Goal: Information Seeking & Learning: Learn about a topic

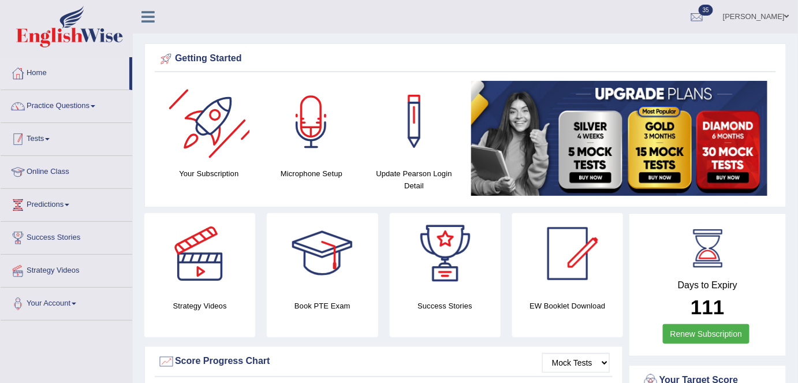
click at [106, 119] on li "Practice Questions Speaking Practice Read Aloud Repeat Sentence Describe Image …" at bounding box center [67, 106] width 132 height 33
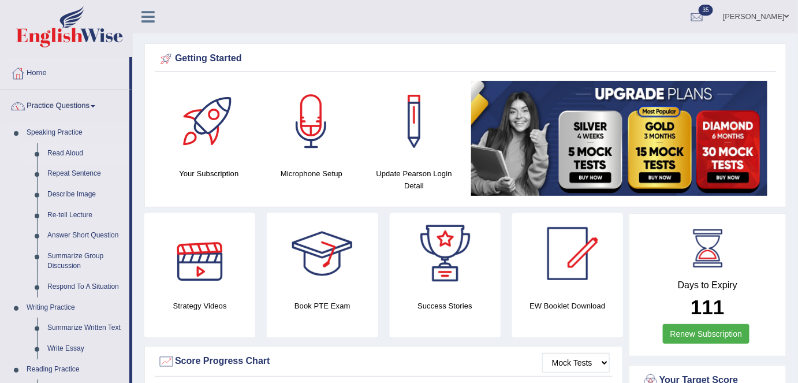
click at [76, 156] on link "Read Aloud" at bounding box center [85, 153] width 87 height 21
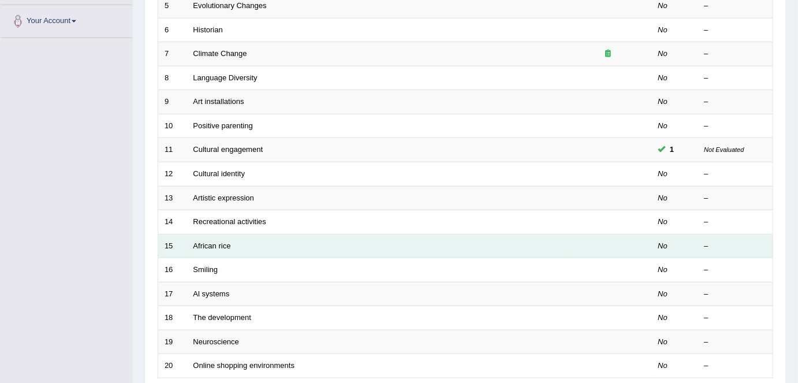
scroll to position [272, 0]
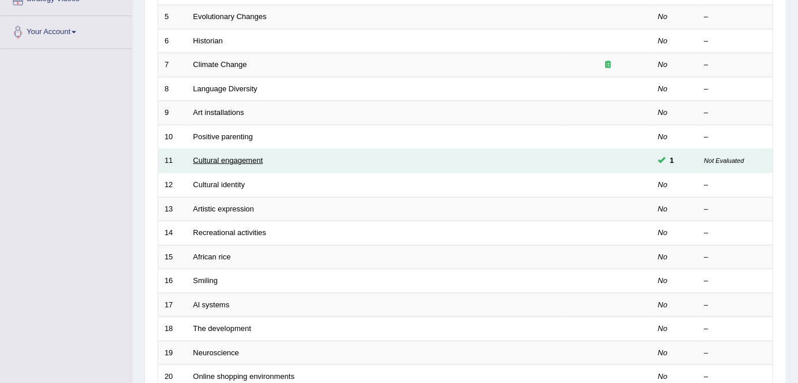
click at [238, 156] on link "Cultural engagement" at bounding box center [229, 160] width 70 height 9
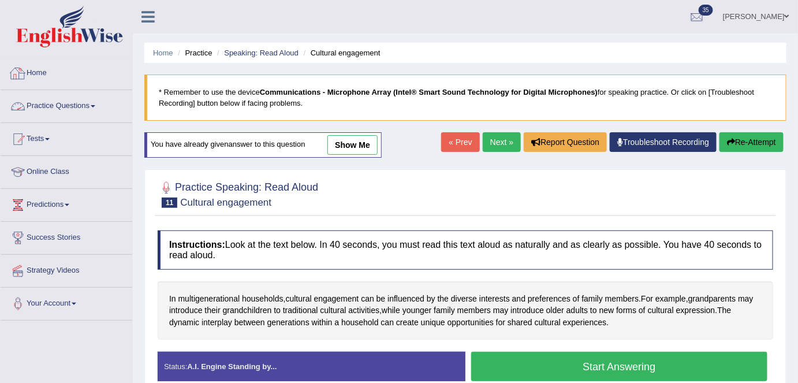
click at [45, 76] on link "Home" at bounding box center [67, 71] width 132 height 29
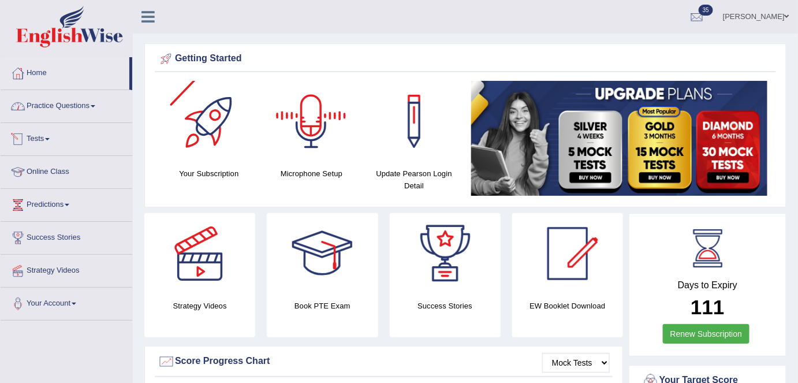
click at [99, 112] on link "Practice Questions" at bounding box center [67, 104] width 132 height 29
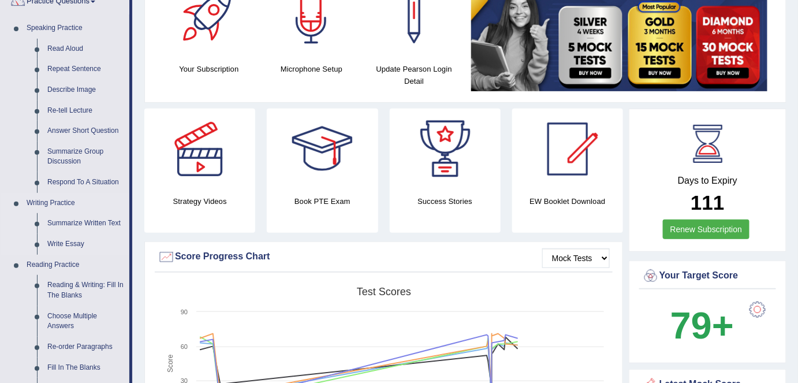
scroll to position [52, 0]
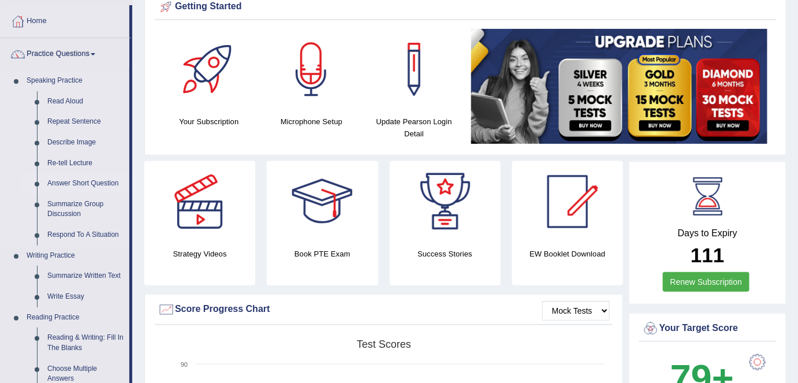
click at [88, 185] on link "Answer Short Question" at bounding box center [85, 183] width 87 height 21
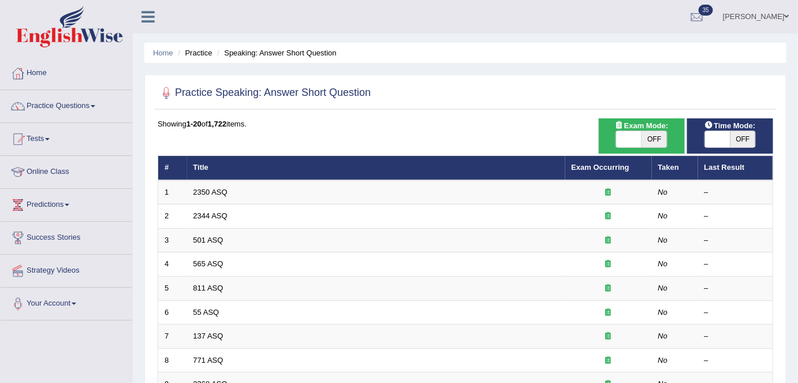
click at [84, 110] on link "Practice Questions" at bounding box center [67, 104] width 132 height 29
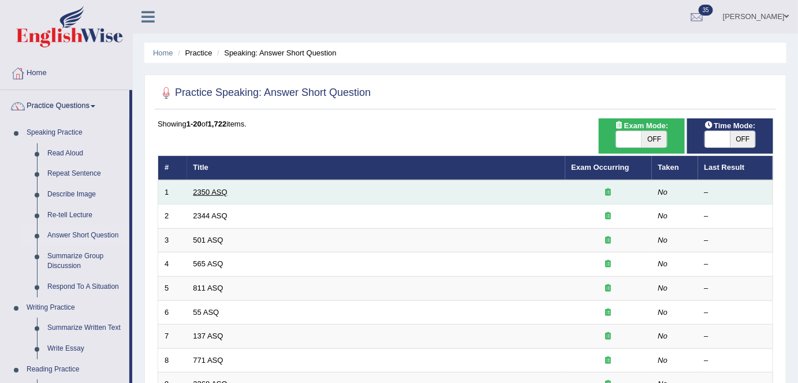
click at [223, 192] on link "2350 ASQ" at bounding box center [211, 192] width 34 height 9
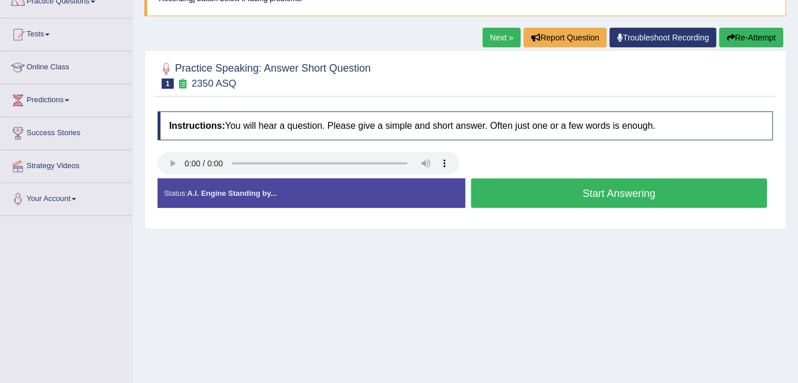
click at [510, 202] on button "Start Answering" at bounding box center [619, 192] width 296 height 29
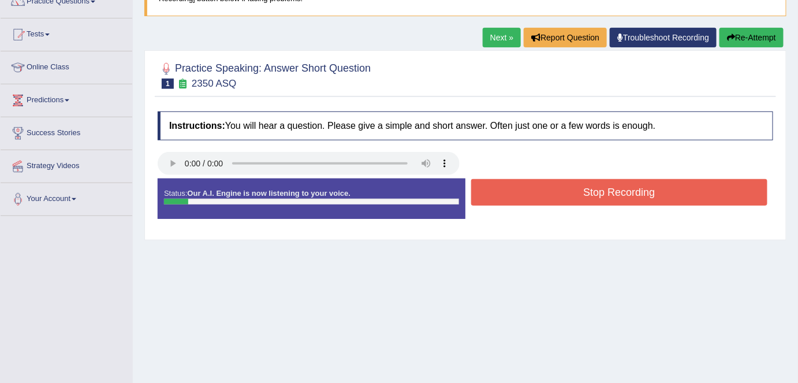
click at [510, 202] on button "Stop Recording" at bounding box center [619, 192] width 296 height 27
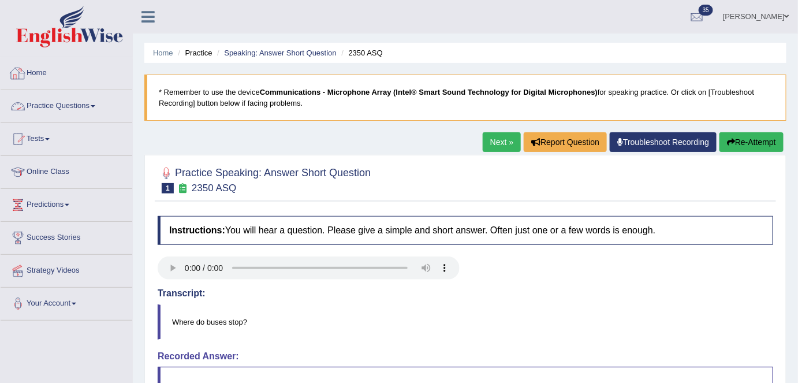
click at [79, 111] on link "Practice Questions" at bounding box center [67, 104] width 132 height 29
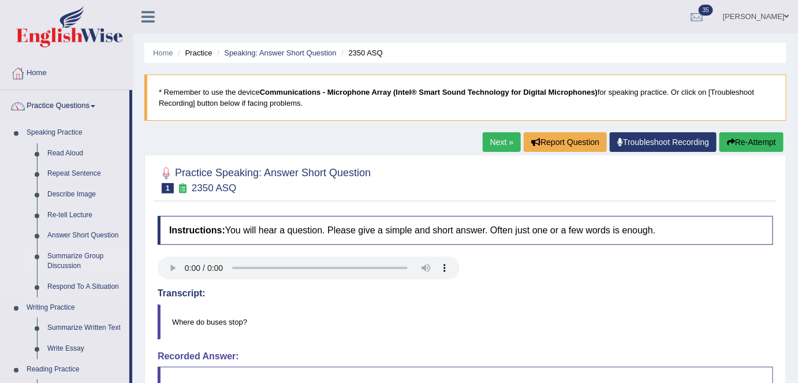
click at [76, 261] on link "Summarize Group Discussion" at bounding box center [85, 261] width 87 height 31
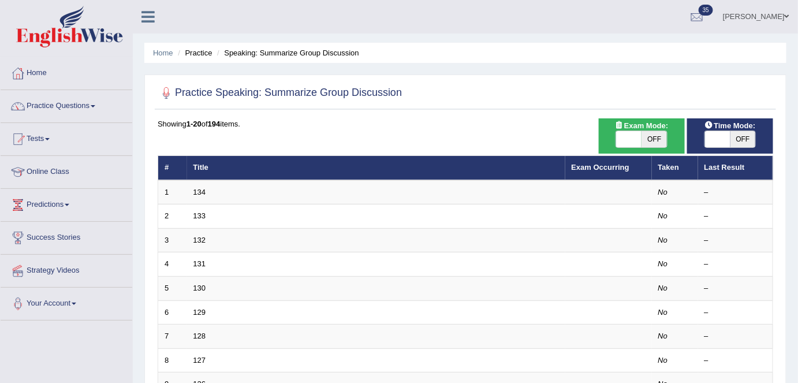
click at [656, 143] on span "OFF" at bounding box center [654, 139] width 25 height 16
checkbox input "true"
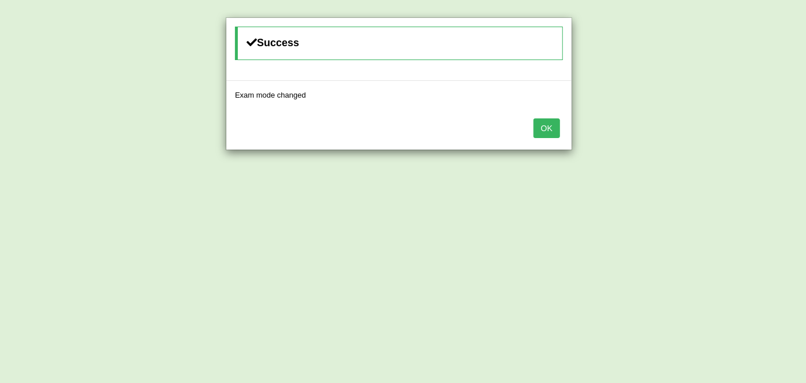
click at [553, 128] on button "OK" at bounding box center [547, 128] width 27 height 20
click at [546, 128] on button "OK" at bounding box center [547, 128] width 27 height 20
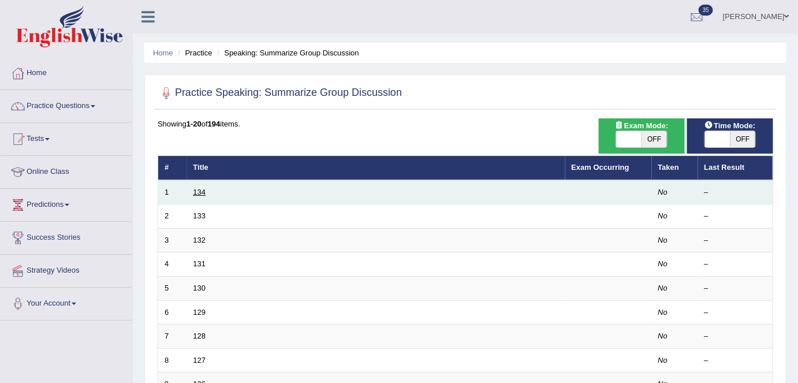
drag, startPoint x: 0, startPoint y: 0, endPoint x: 195, endPoint y: 189, distance: 272.1
click at [195, 189] on link "134" at bounding box center [200, 192] width 13 height 9
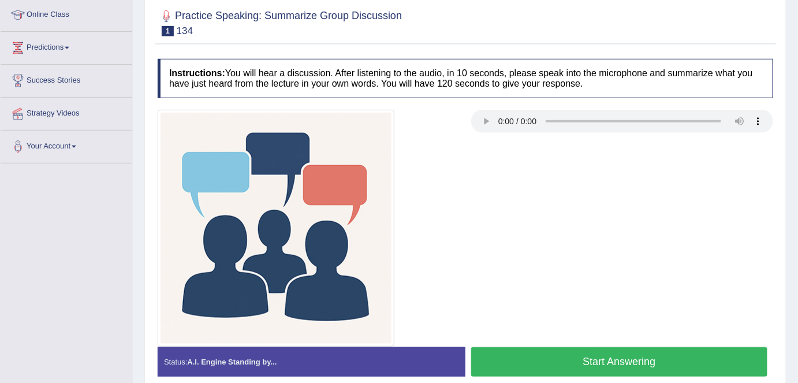
scroll to position [157, 0]
click at [499, 178] on div at bounding box center [465, 228] width 627 height 237
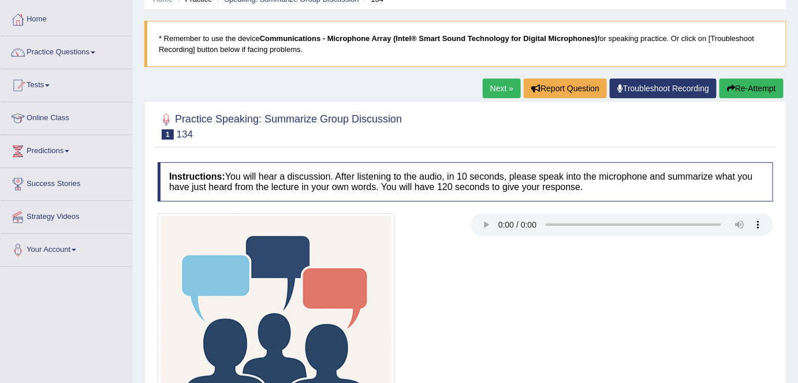
scroll to position [52, 0]
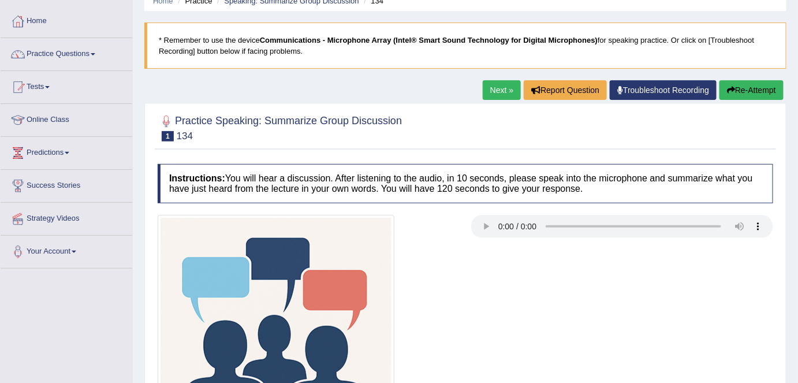
click at [494, 94] on link "Next »" at bounding box center [502, 90] width 38 height 20
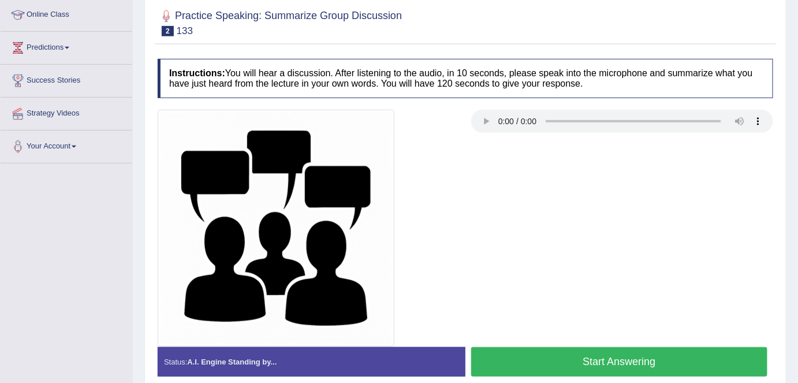
click at [499, 211] on div at bounding box center [465, 228] width 627 height 237
click at [502, 188] on div at bounding box center [465, 228] width 627 height 237
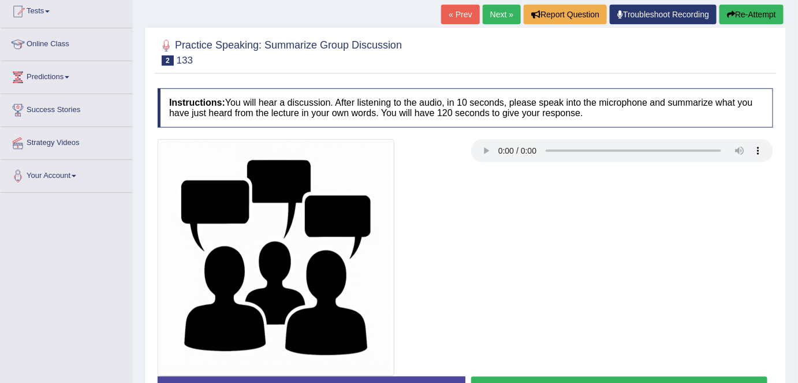
scroll to position [105, 0]
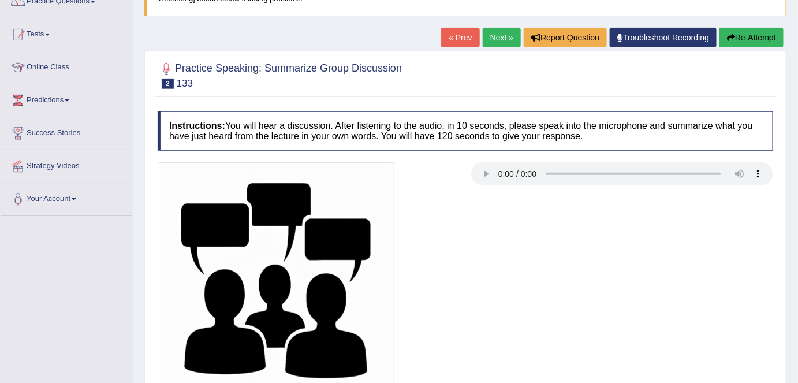
click at [502, 36] on link "Next »" at bounding box center [502, 38] width 38 height 20
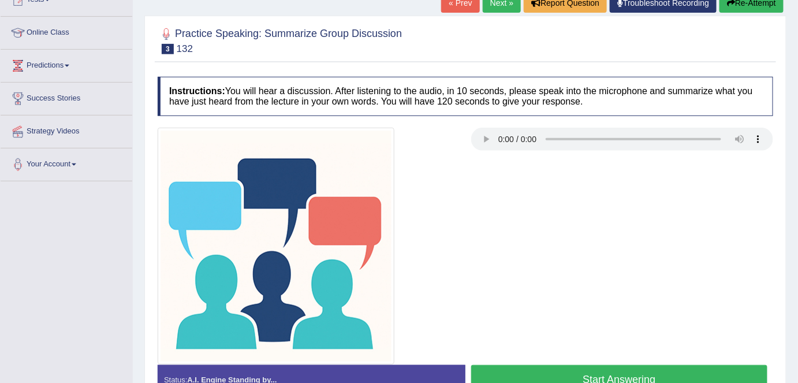
scroll to position [157, 0]
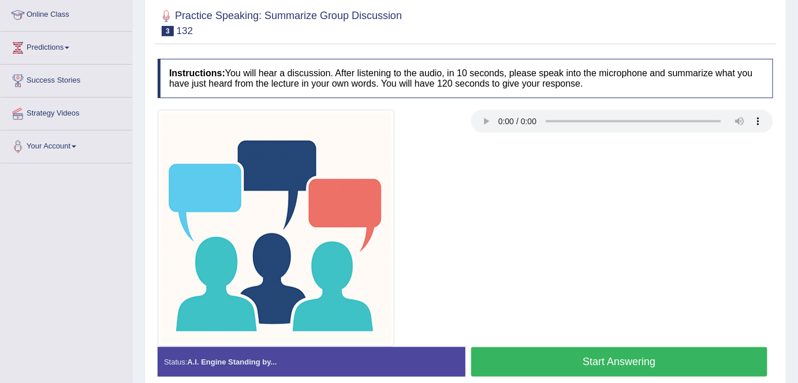
click at [777, 226] on div at bounding box center [465, 228] width 627 height 237
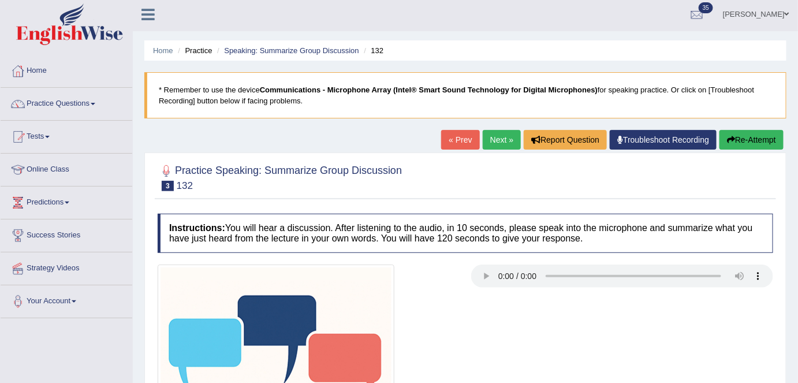
scroll to position [0, 0]
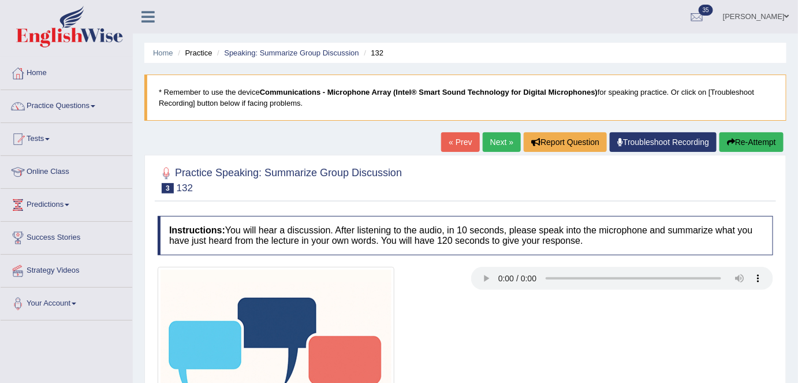
click at [505, 149] on link "Next »" at bounding box center [502, 142] width 38 height 20
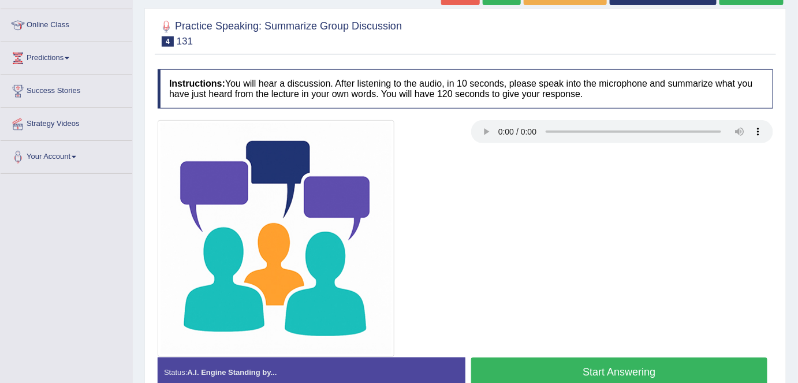
scroll to position [147, 0]
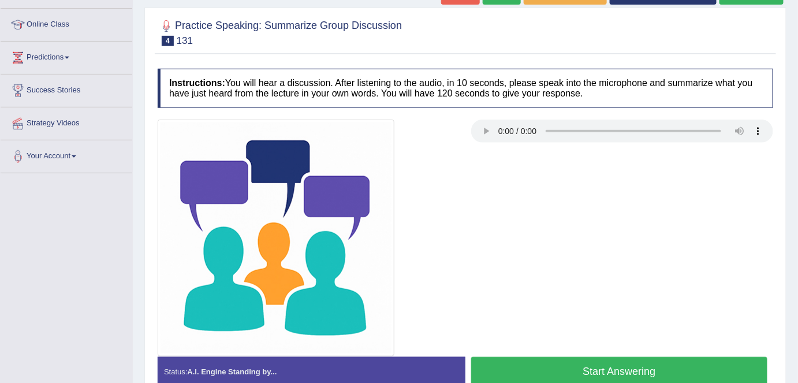
click at [489, 210] on div at bounding box center [465, 238] width 627 height 237
click at [701, 200] on div at bounding box center [465, 238] width 627 height 237
click at [691, 198] on div at bounding box center [465, 238] width 627 height 237
click at [663, 198] on div at bounding box center [465, 238] width 627 height 237
click at [741, 179] on div at bounding box center [465, 238] width 627 height 237
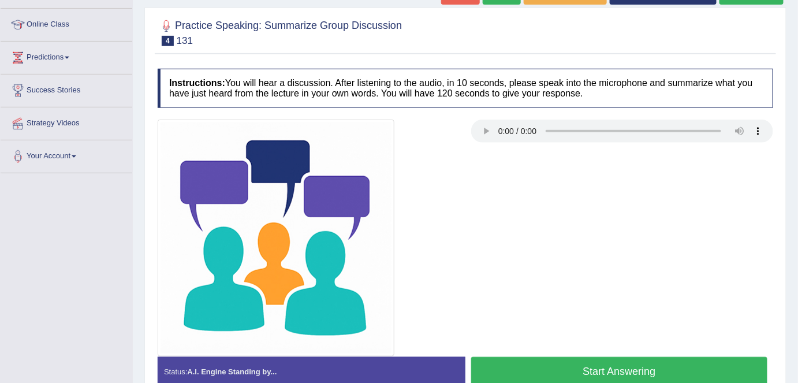
click at [737, 200] on div at bounding box center [465, 238] width 627 height 237
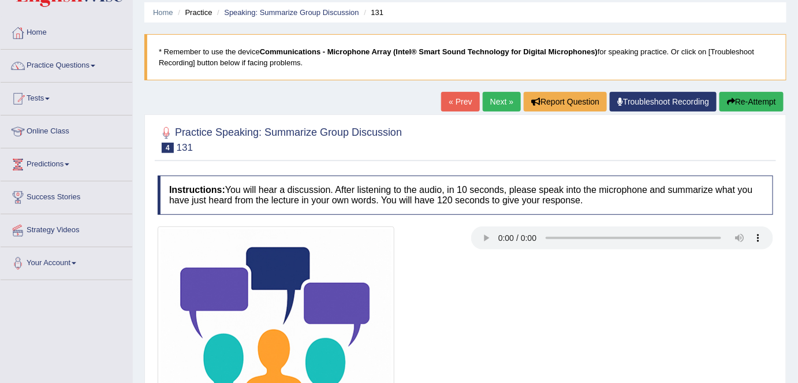
scroll to position [0, 0]
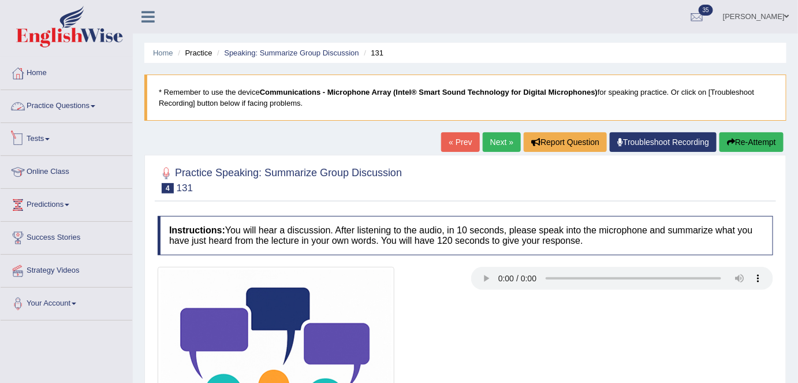
drag, startPoint x: 74, startPoint y: 113, endPoint x: 137, endPoint y: 124, distance: 63.9
click at [74, 113] on link "Practice Questions" at bounding box center [67, 104] width 132 height 29
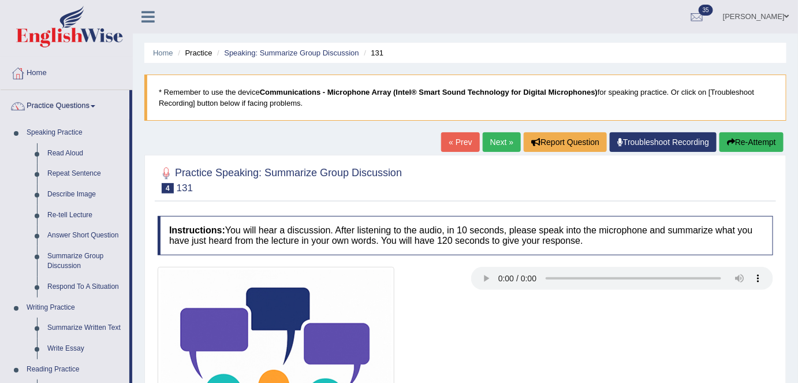
drag, startPoint x: 69, startPoint y: 287, endPoint x: 146, endPoint y: 282, distance: 77.0
click at [69, 286] on link "Respond To A Situation" at bounding box center [85, 287] width 87 height 21
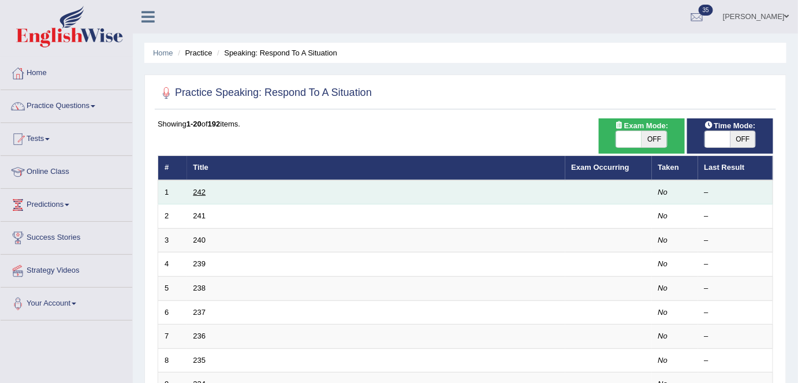
click at [196, 191] on link "242" at bounding box center [200, 192] width 13 height 9
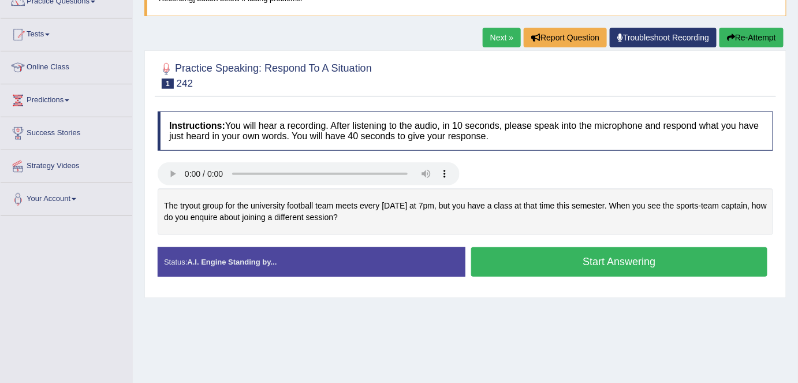
click at [500, 39] on link "Next »" at bounding box center [502, 38] width 38 height 20
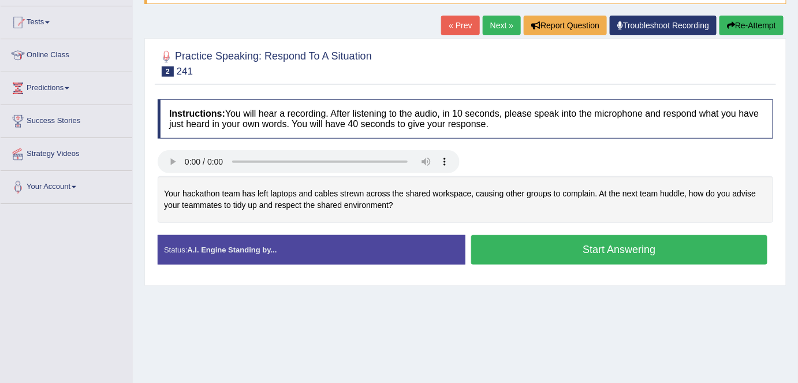
scroll to position [52, 0]
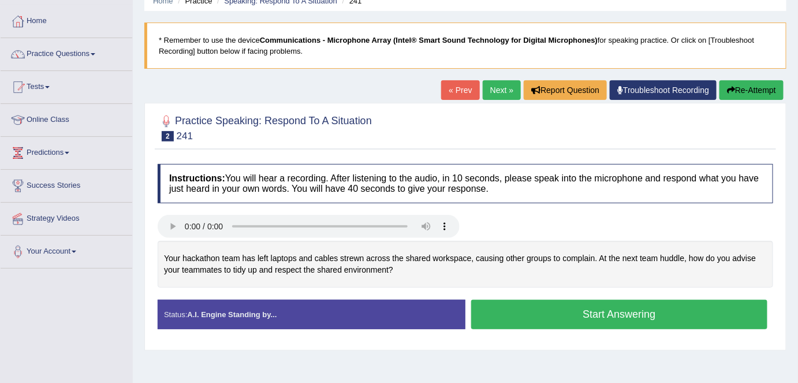
click at [493, 96] on link "Next »" at bounding box center [502, 90] width 38 height 20
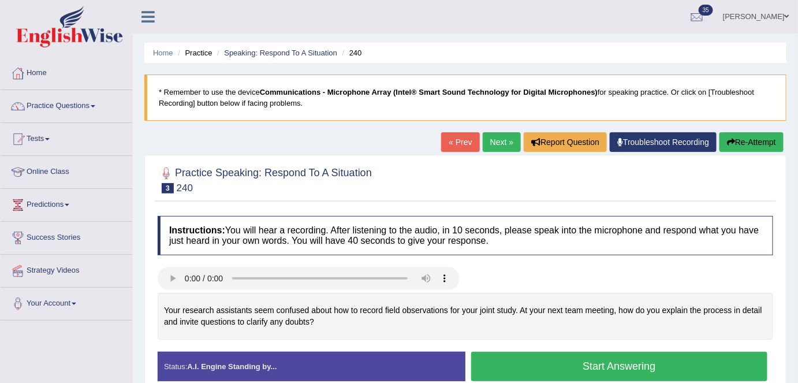
click at [507, 142] on link "Next »" at bounding box center [502, 142] width 38 height 20
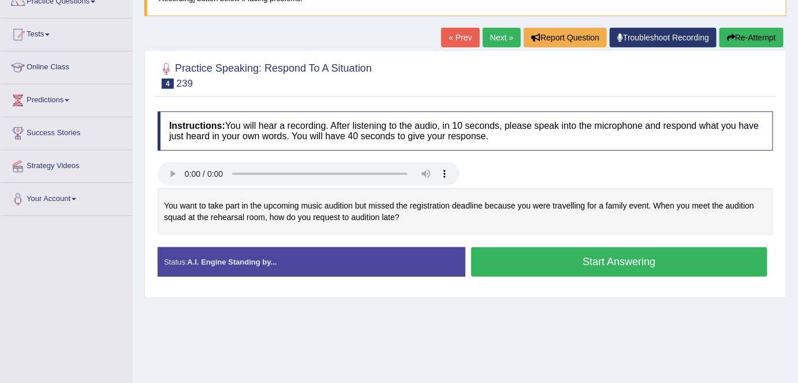
scroll to position [105, 0]
click at [464, 44] on link "« Prev" at bounding box center [460, 38] width 38 height 20
click at [503, 40] on link "Next »" at bounding box center [502, 38] width 38 height 20
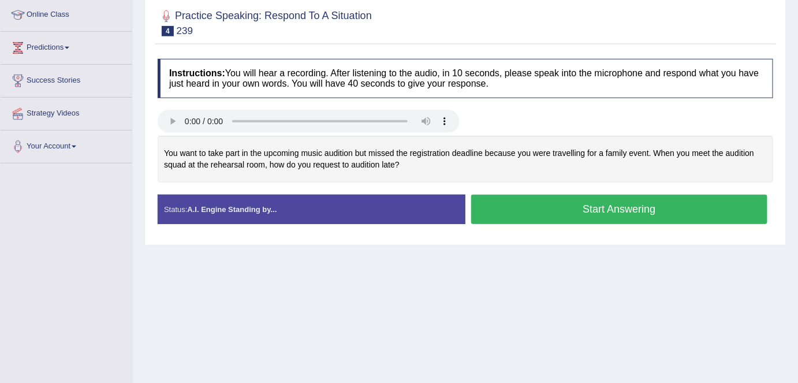
scroll to position [105, 0]
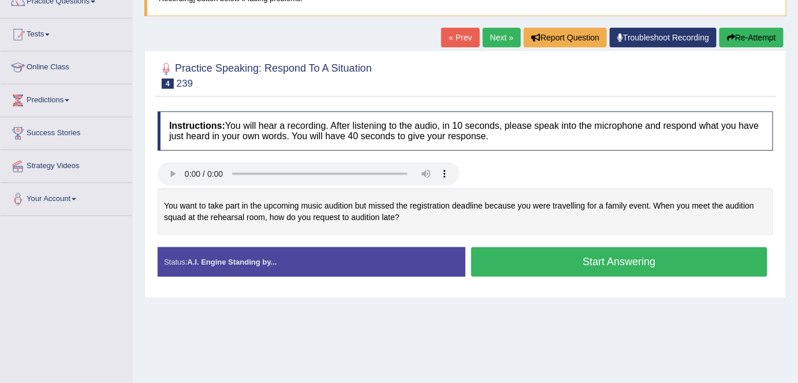
click at [493, 42] on link "Next »" at bounding box center [502, 38] width 38 height 20
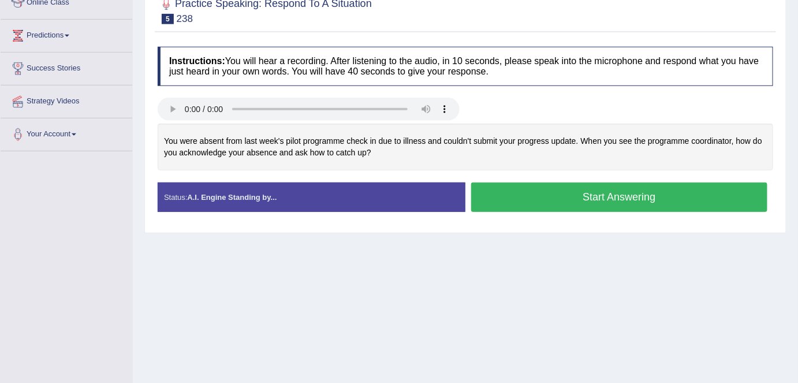
scroll to position [52, 0]
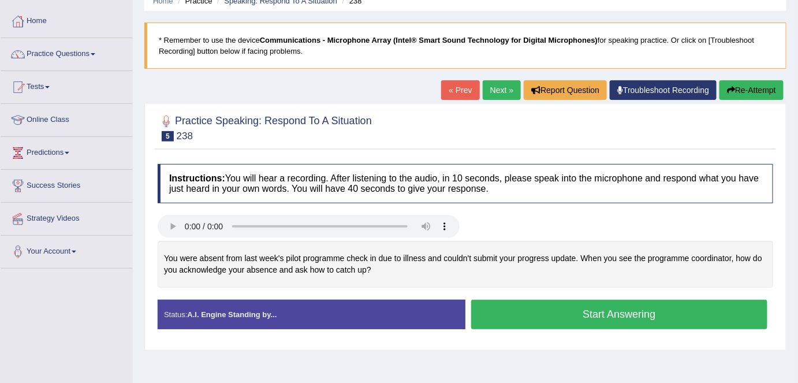
click at [510, 90] on link "Next »" at bounding box center [502, 90] width 38 height 20
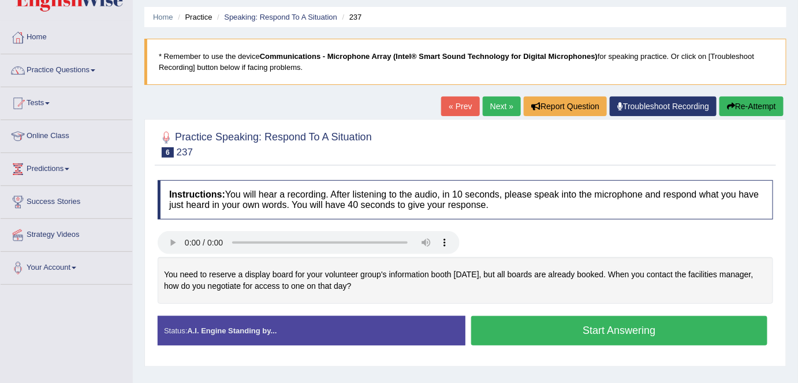
scroll to position [52, 0]
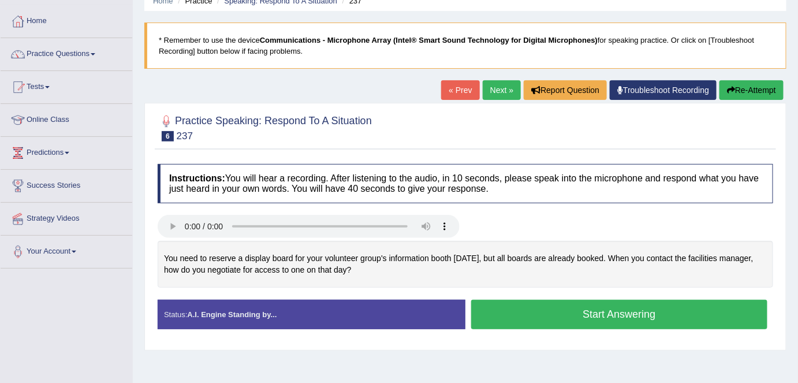
click at [496, 87] on link "Next »" at bounding box center [502, 90] width 38 height 20
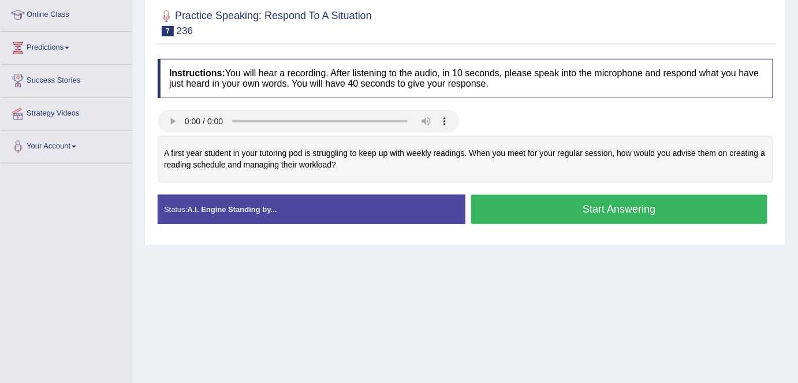
scroll to position [105, 0]
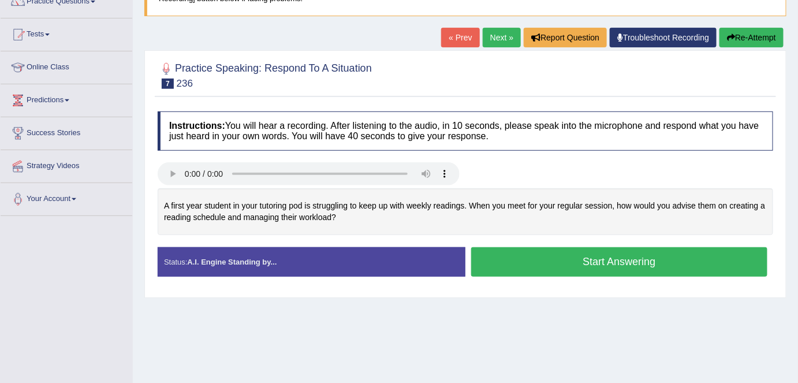
click at [509, 44] on link "Next »" at bounding box center [502, 38] width 38 height 20
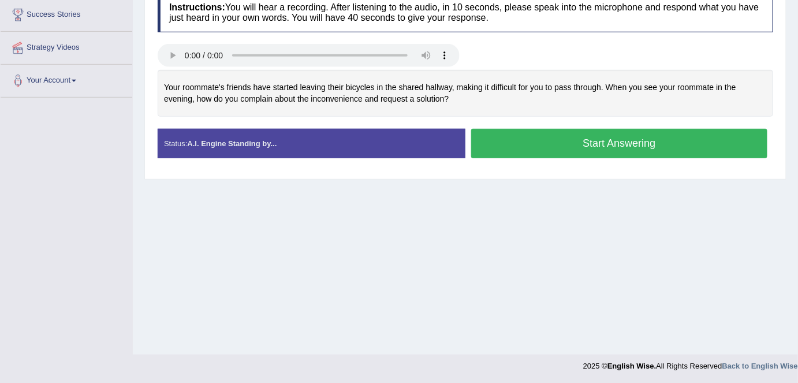
scroll to position [118, 0]
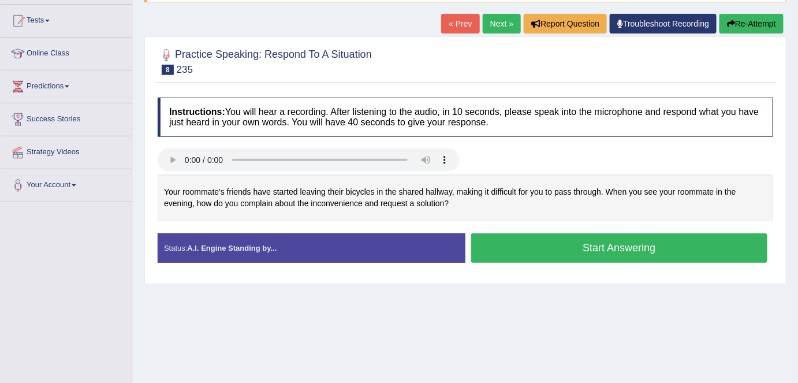
click at [497, 24] on link "Next »" at bounding box center [502, 24] width 38 height 20
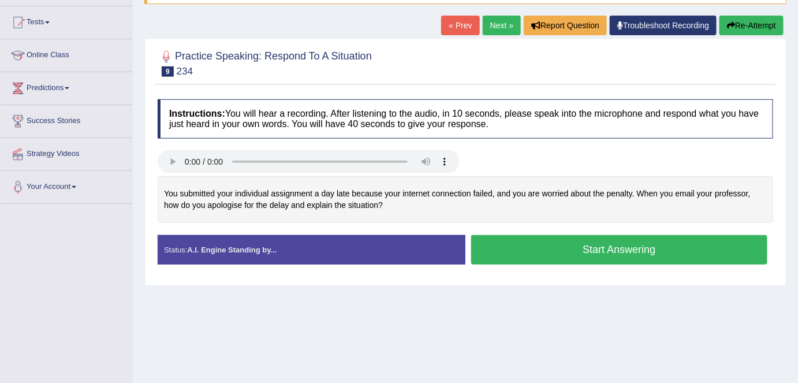
scroll to position [105, 0]
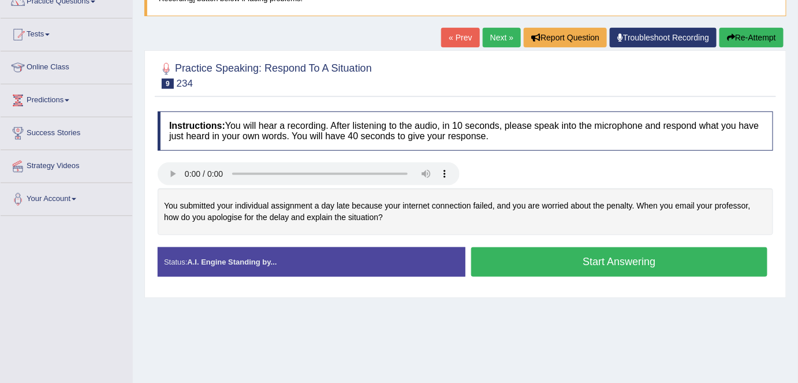
click at [492, 36] on link "Next »" at bounding box center [502, 38] width 38 height 20
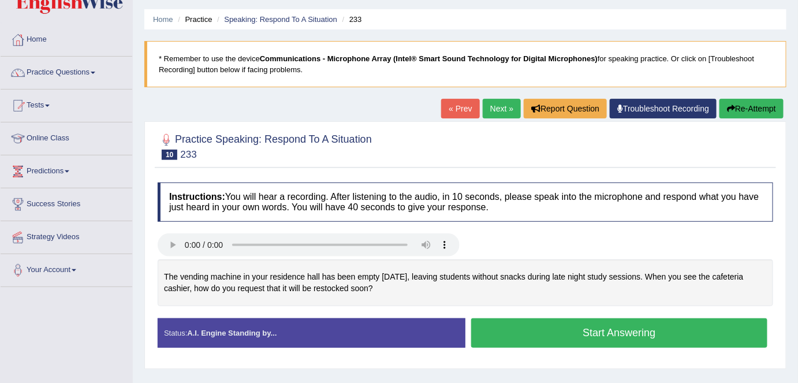
scroll to position [32, 0]
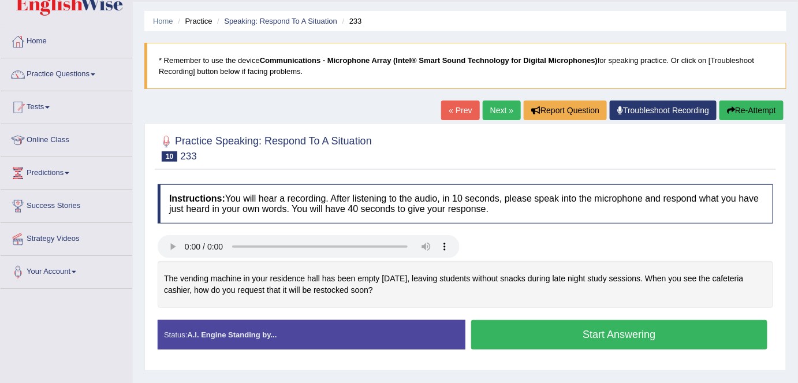
click at [497, 113] on link "Next »" at bounding box center [502, 111] width 38 height 20
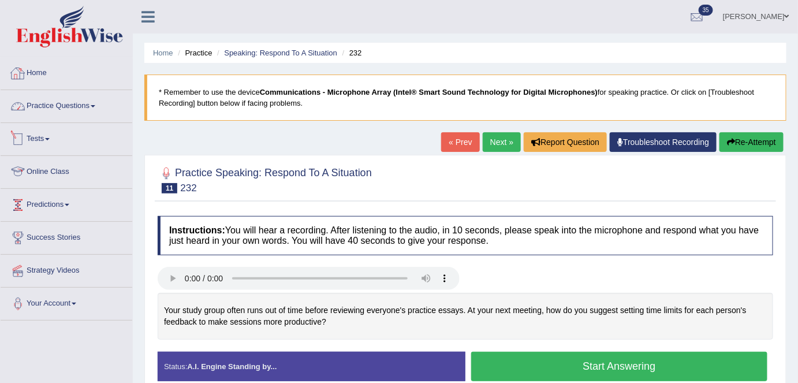
click at [64, 79] on link "Home" at bounding box center [67, 71] width 132 height 29
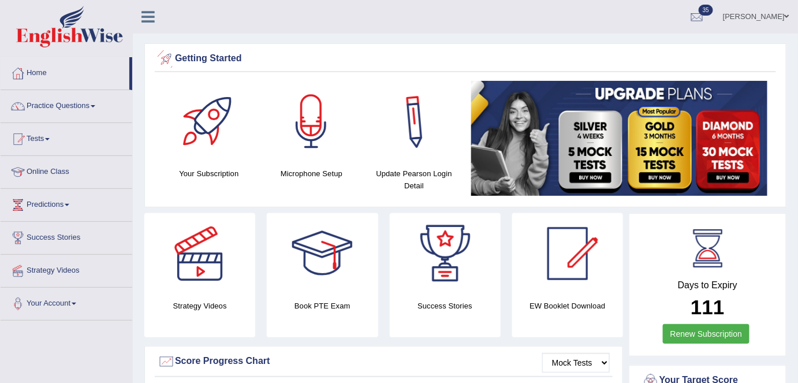
drag, startPoint x: 753, startPoint y: 16, endPoint x: 707, endPoint y: 166, distance: 157.7
click at [753, 16] on link "Shail wadhwa" at bounding box center [757, 15] width 84 height 30
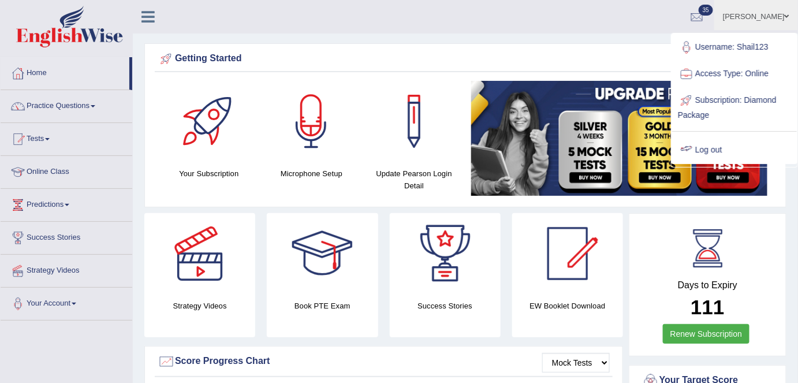
click at [697, 150] on link "Log out" at bounding box center [734, 150] width 125 height 27
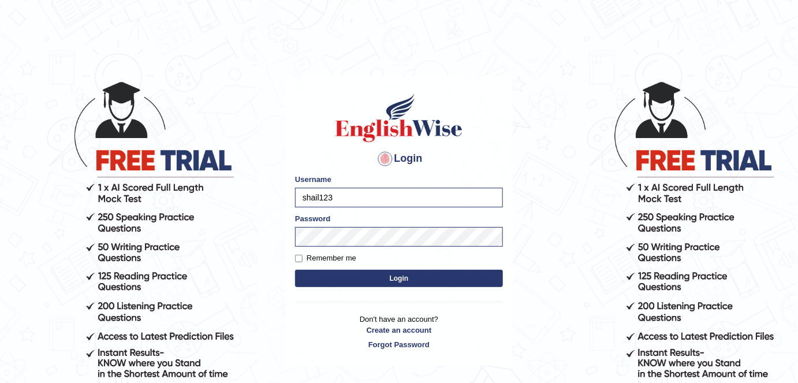
drag, startPoint x: 345, startPoint y: 199, endPoint x: 339, endPoint y: 215, distance: 17.2
click at [272, 201] on body "Login Please fix the following errors: Username shail123 Password Remember me L…" at bounding box center [399, 231] width 798 height 383
type input "b"
drag, startPoint x: 323, startPoint y: 198, endPoint x: 292, endPoint y: 194, distance: 31.4
click at [292, 194] on div "Login Please fix the following errors: Username ben Password Remember me Login …" at bounding box center [399, 220] width 228 height 289
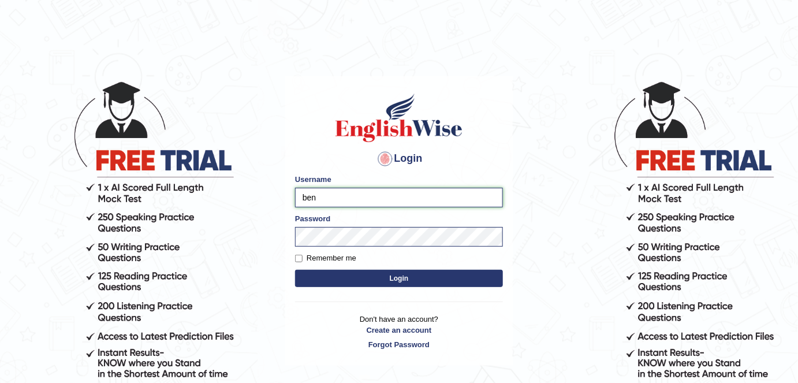
paste input "Benahmac"
type input "Benahmac"
click at [263, 235] on body "Login Please fix the following errors: Username Benahmac Password Remember me L…" at bounding box center [399, 231] width 798 height 383
click at [329, 277] on button "Login" at bounding box center [399, 278] width 208 height 17
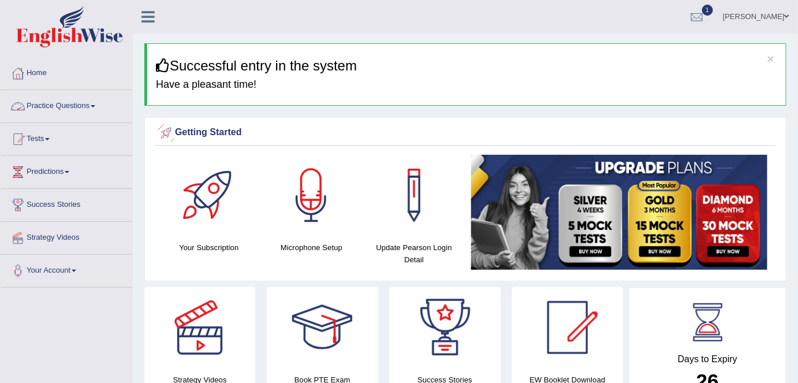
click at [81, 105] on link "Practice Questions" at bounding box center [67, 104] width 132 height 29
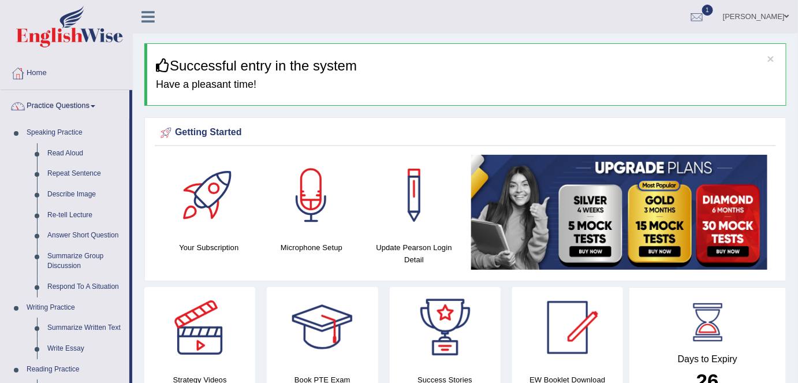
drag, startPoint x: 75, startPoint y: 152, endPoint x: 250, endPoint y: 150, distance: 174.5
click at [75, 152] on link "Read Aloud" at bounding box center [85, 153] width 87 height 21
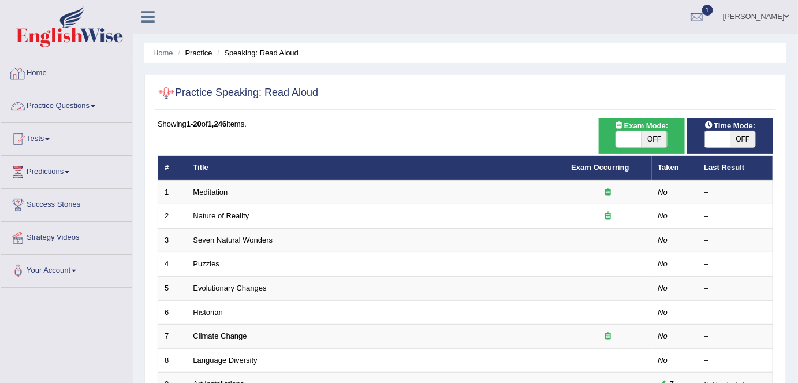
click at [59, 78] on link "Home" at bounding box center [67, 71] width 132 height 29
